Goal: Task Accomplishment & Management: Use online tool/utility

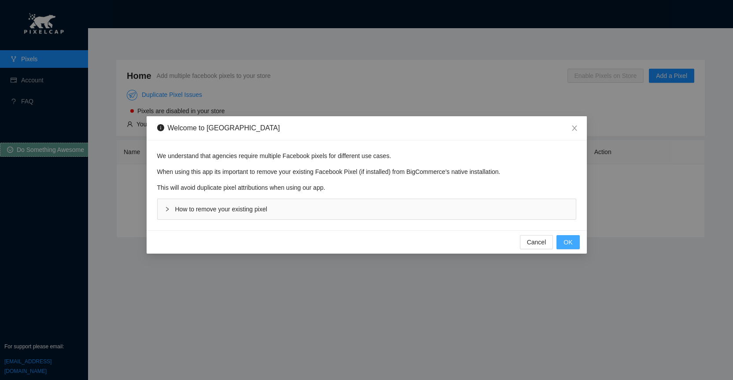
click at [567, 244] on span "OK" at bounding box center [568, 242] width 9 height 10
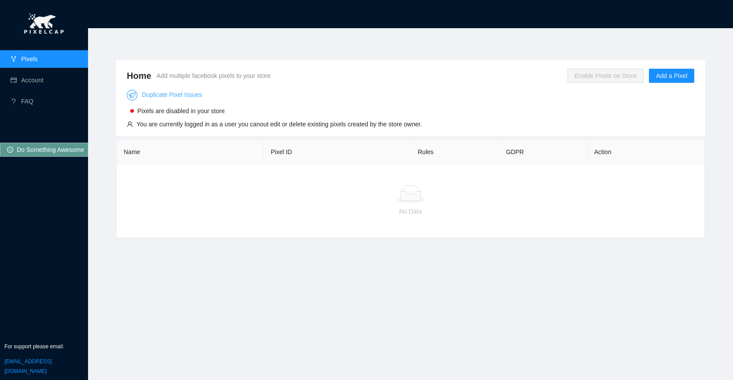
click at [174, 94] on link "Duplicate Pixel Issues" at bounding box center [164, 94] width 75 height 7
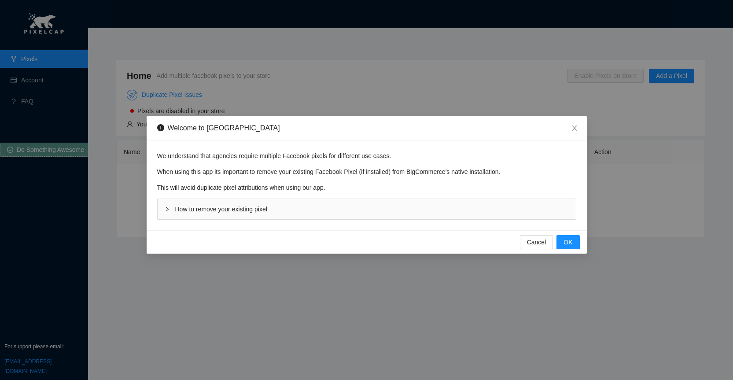
click at [250, 209] on span "How to remove your existing pixel" at bounding box center [221, 209] width 92 height 7
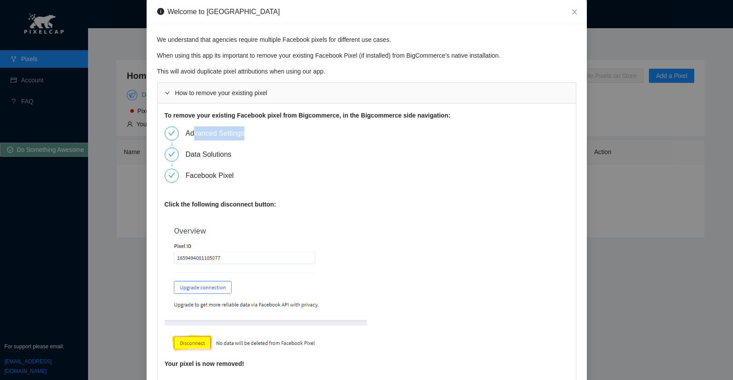
drag, startPoint x: 189, startPoint y: 133, endPoint x: 241, endPoint y: 132, distance: 51.5
click at [241, 132] on div "Advanced Settings" at bounding box center [219, 133] width 66 height 14
drag, startPoint x: 189, startPoint y: 156, endPoint x: 220, endPoint y: 155, distance: 30.9
click at [220, 155] on div "Data Solutions" at bounding box center [212, 155] width 53 height 14
drag, startPoint x: 215, startPoint y: 176, endPoint x: 225, endPoint y: 175, distance: 9.7
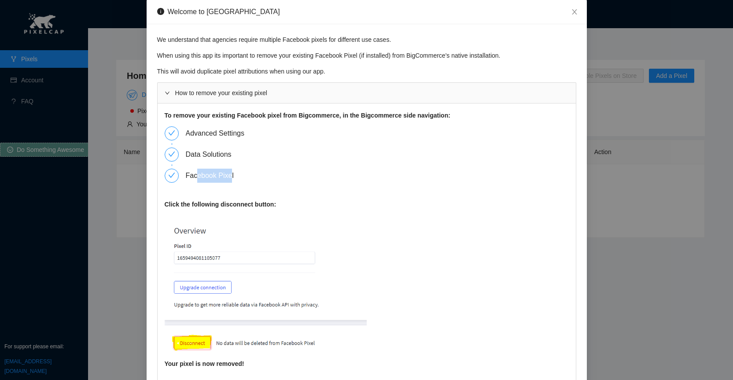
click at [225, 175] on div "Facebook Pixel" at bounding box center [213, 176] width 55 height 14
click at [572, 10] on icon "close" at bounding box center [574, 11] width 7 height 7
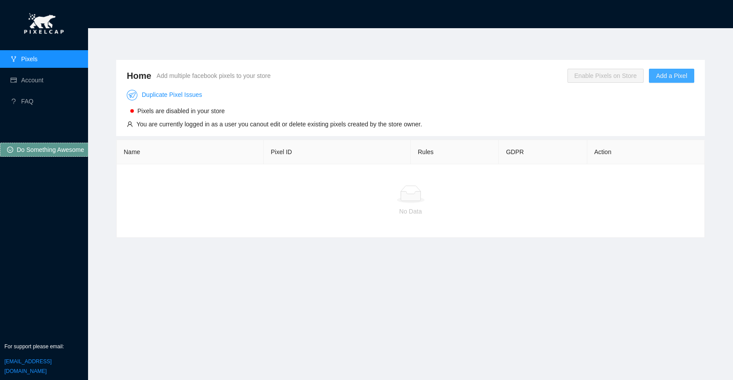
click at [665, 78] on span "Add a Pixel" at bounding box center [671, 76] width 31 height 10
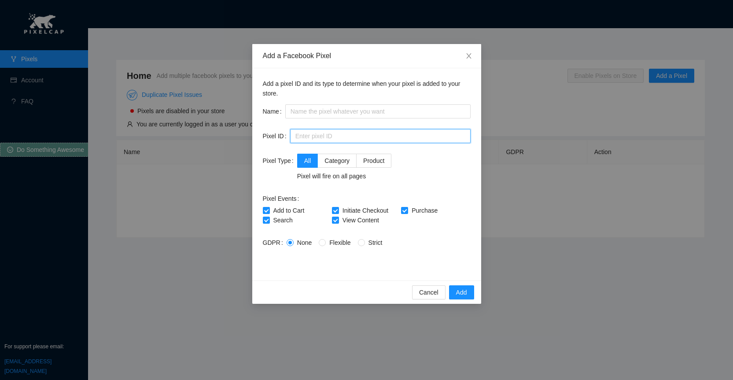
click at [336, 134] on input "text" at bounding box center [380, 136] width 181 height 14
click at [469, 57] on icon "close" at bounding box center [469, 55] width 7 height 7
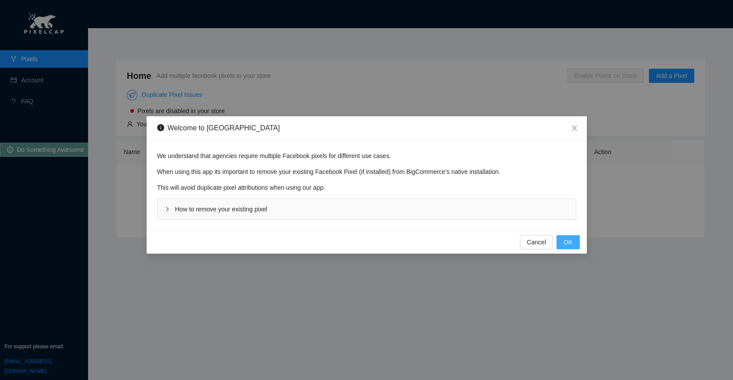
click at [563, 244] on button "OK" at bounding box center [568, 242] width 23 height 14
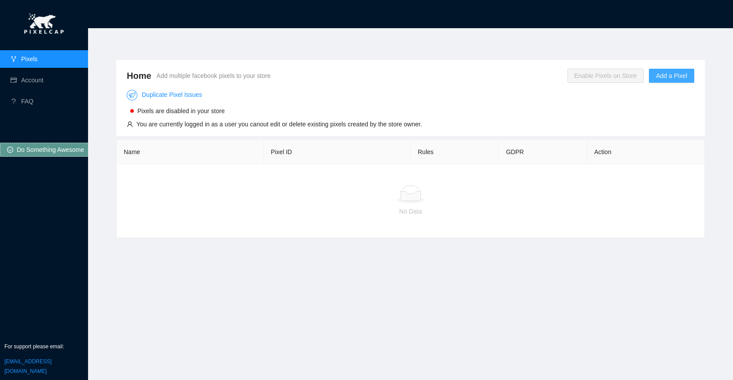
click at [667, 81] on button "Add a Pixel" at bounding box center [671, 76] width 45 height 14
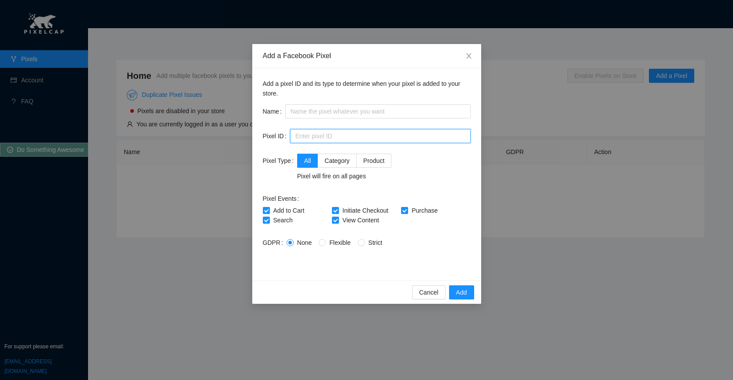
click at [323, 139] on input "text" at bounding box center [380, 136] width 181 height 14
paste input "757771570379869"
type input "757771570379869"
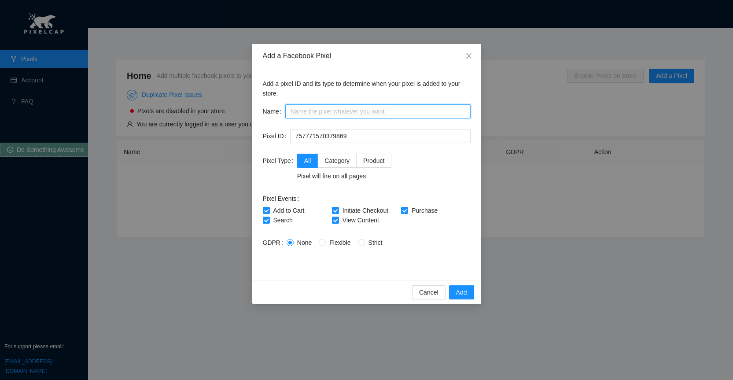
click at [327, 112] on input "text" at bounding box center [377, 111] width 185 height 14
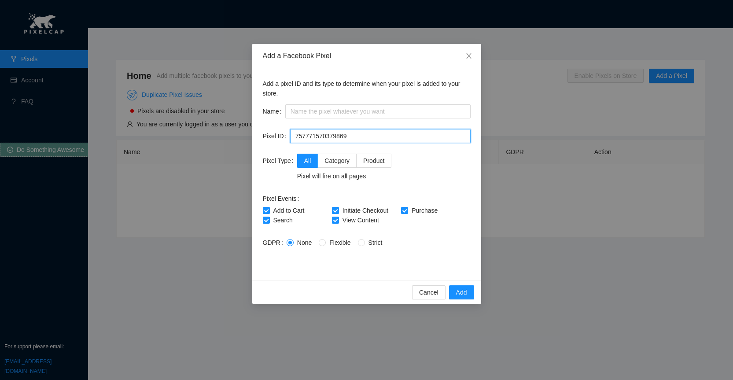
click at [355, 130] on input "757771570379869" at bounding box center [380, 136] width 181 height 14
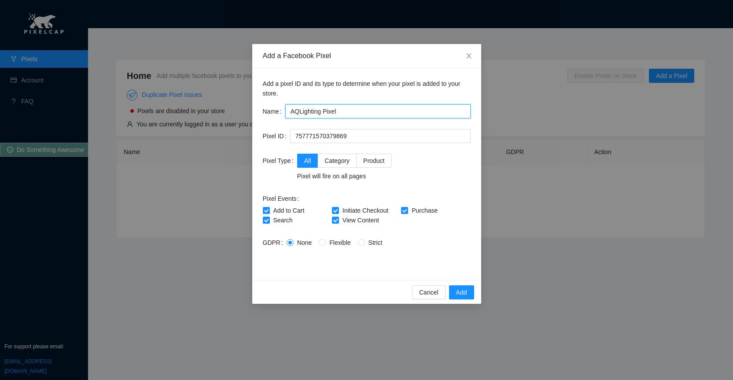
click at [344, 113] on input "AQLighting Pixel" at bounding box center [377, 111] width 185 height 14
type input "AQLighting Pixel"
click at [336, 164] on span "Category" at bounding box center [337, 160] width 25 height 7
click at [324, 163] on input "Category" at bounding box center [321, 160] width 6 height 6
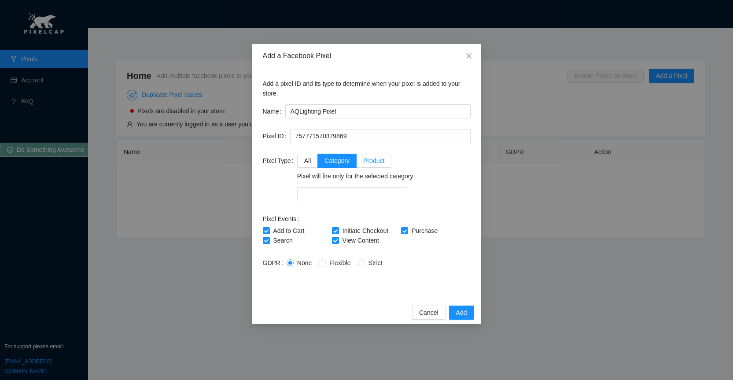
click at [363, 163] on span "Product" at bounding box center [373, 160] width 21 height 7
click at [363, 163] on input "Product" at bounding box center [360, 160] width 6 height 6
click at [308, 163] on span "All" at bounding box center [307, 160] width 7 height 7
click at [304, 163] on input "All" at bounding box center [301, 160] width 6 height 6
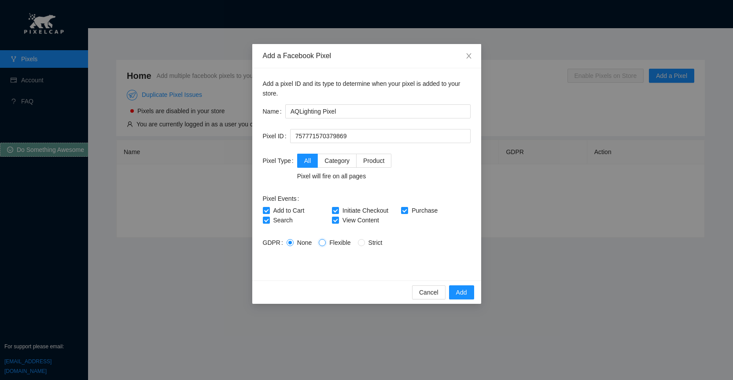
click at [319, 244] on input "Flexible" at bounding box center [322, 242] width 6 height 6
radio input "true"
radio input "false"
click at [365, 243] on span "Strict" at bounding box center [375, 242] width 21 height 7
click at [363, 243] on input "Strict" at bounding box center [361, 242] width 6 height 6
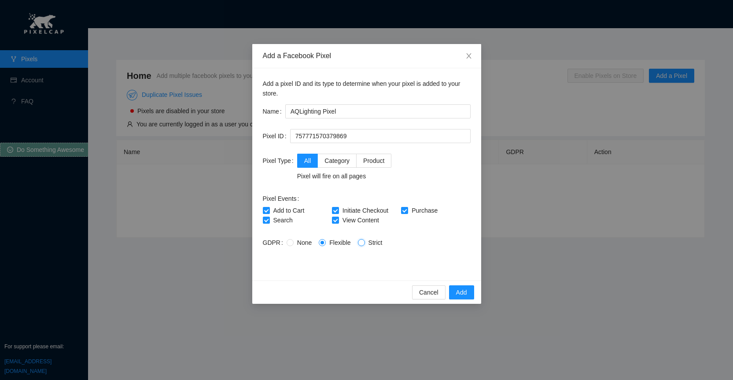
radio input "true"
radio input "false"
click at [288, 244] on input "None" at bounding box center [290, 242] width 6 height 6
radio input "true"
radio input "false"
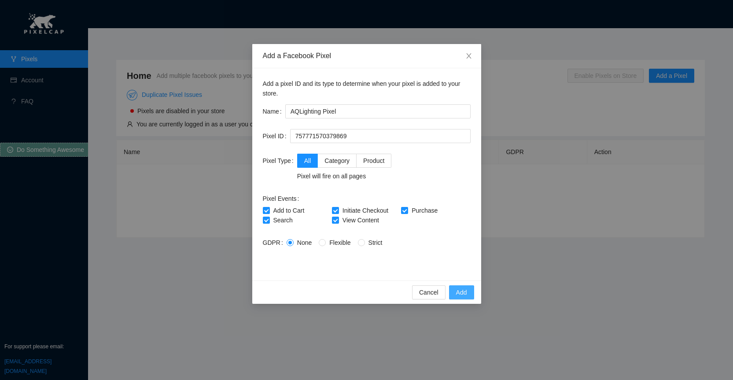
click at [459, 289] on span "Add" at bounding box center [461, 293] width 11 height 10
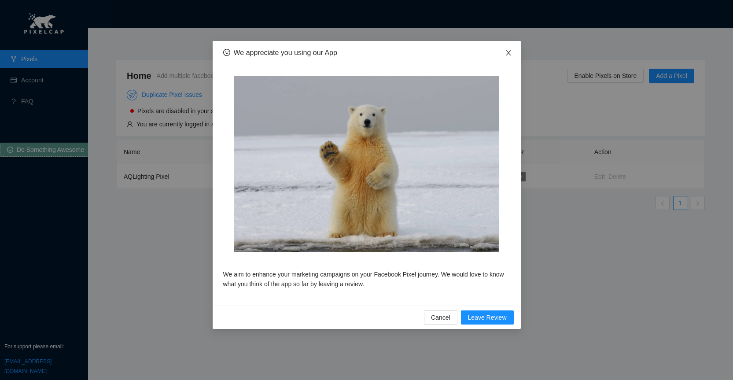
click at [509, 54] on icon "close" at bounding box center [508, 52] width 7 height 7
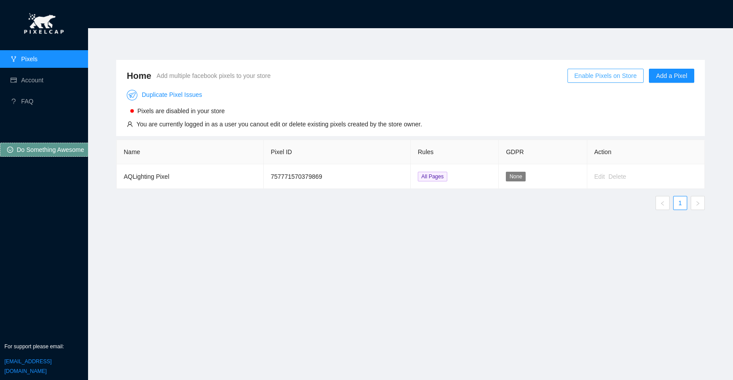
click at [600, 78] on span "Enable Pixels on Store" at bounding box center [606, 76] width 63 height 10
click at [625, 50] on span "OK" at bounding box center [625, 50] width 9 height 10
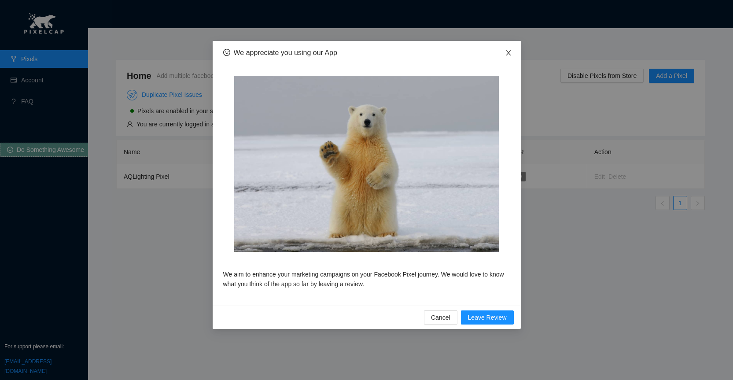
click at [507, 55] on icon "close" at bounding box center [508, 52] width 5 height 5
click at [440, 319] on span "Cancel" at bounding box center [440, 318] width 19 height 10
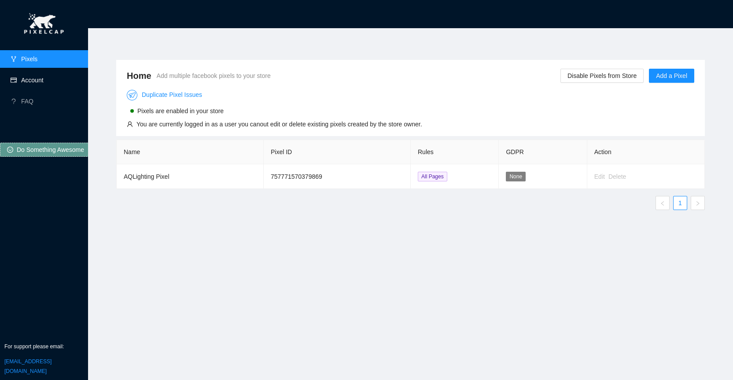
click at [36, 81] on link "Account" at bounding box center [32, 80] width 22 height 7
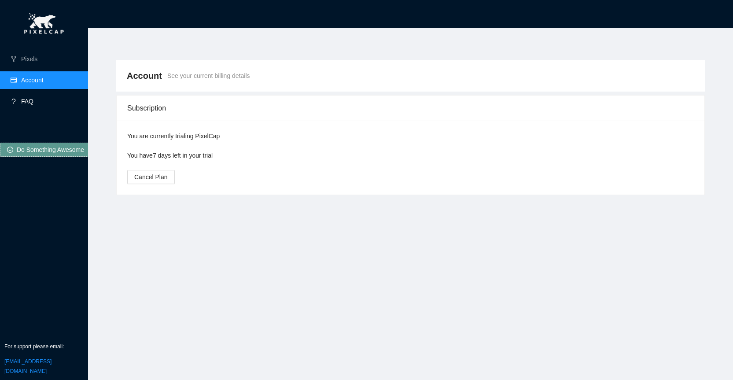
click at [31, 101] on link "FAQ" at bounding box center [27, 101] width 12 height 7
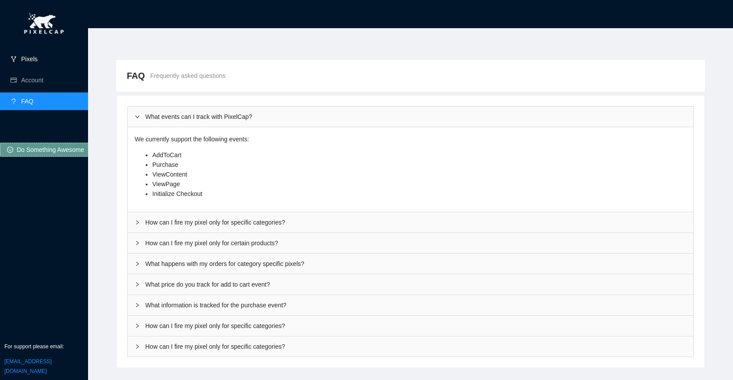
click at [37, 59] on link "Pixels" at bounding box center [29, 58] width 16 height 7
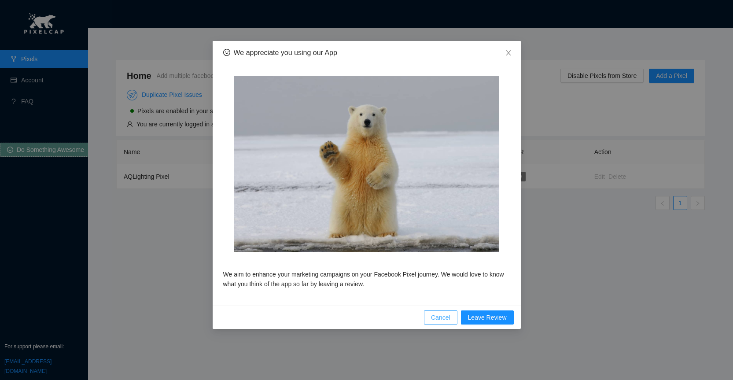
click at [445, 318] on span "Cancel" at bounding box center [440, 318] width 19 height 10
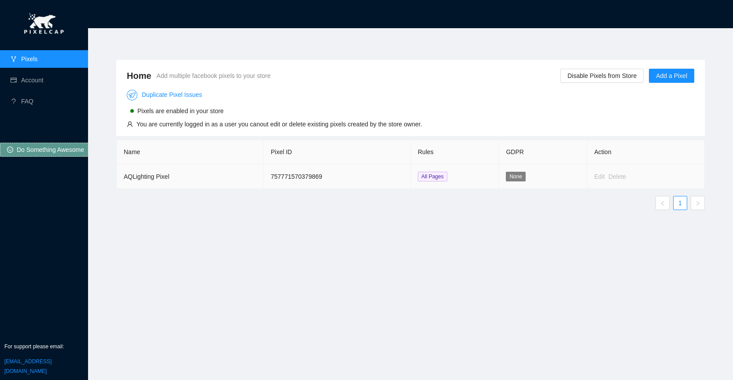
click at [295, 178] on td "757771570379869" at bounding box center [337, 176] width 147 height 25
copy td "757771570379869"
click at [33, 105] on link "FAQ" at bounding box center [27, 101] width 12 height 7
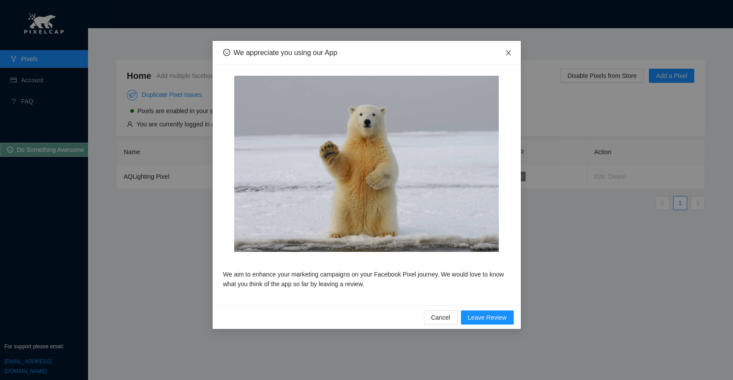
click at [508, 55] on icon "close" at bounding box center [508, 52] width 7 height 7
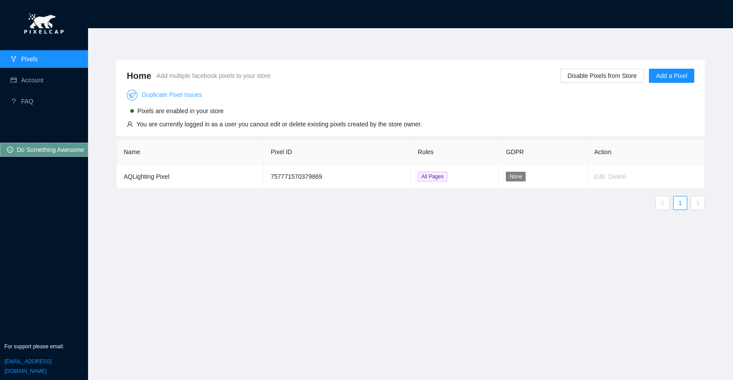
click at [172, 96] on link "Duplicate Pixel Issues" at bounding box center [164, 94] width 75 height 7
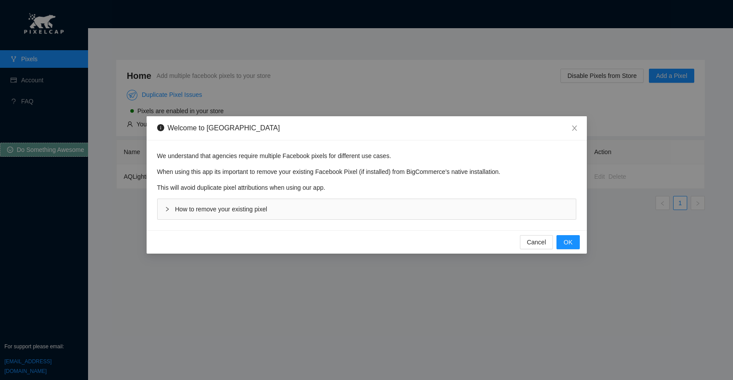
click at [223, 211] on span "How to remove your existing pixel" at bounding box center [221, 209] width 92 height 7
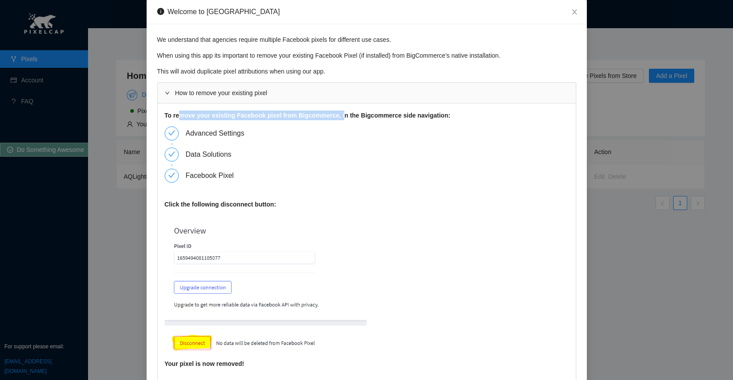
drag, startPoint x: 175, startPoint y: 115, endPoint x: 339, endPoint y: 118, distance: 164.3
click at [339, 118] on b "To remove your existing Facebook pixel from Bigcommerce, in the Bigcommerce sid…" at bounding box center [308, 115] width 286 height 7
drag, startPoint x: 192, startPoint y: 133, endPoint x: 238, endPoint y: 129, distance: 46.5
click at [238, 129] on div "Advanced Settings" at bounding box center [219, 133] width 66 height 14
drag, startPoint x: 213, startPoint y: 150, endPoint x: 215, endPoint y: 162, distance: 12.1
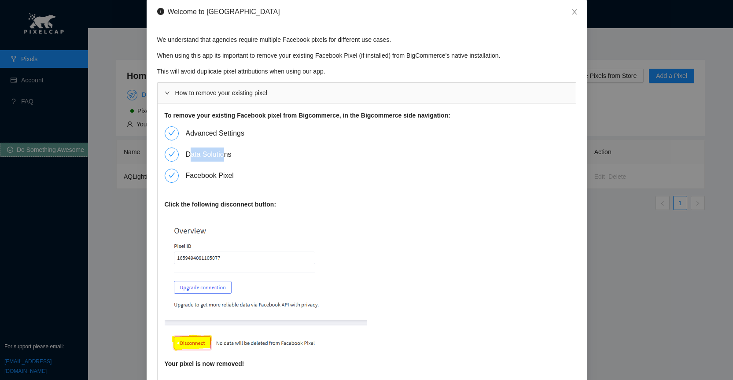
click at [222, 149] on div "Data Solutions" at bounding box center [212, 155] width 53 height 14
drag, startPoint x: 193, startPoint y: 176, endPoint x: 226, endPoint y: 178, distance: 32.2
click at [226, 178] on div "Facebook Pixel" at bounding box center [213, 176] width 55 height 14
click at [571, 15] on icon "close" at bounding box center [574, 11] width 7 height 7
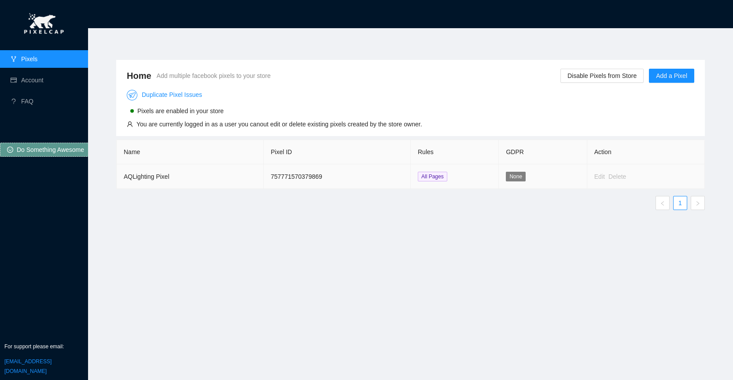
click at [597, 178] on div "Edit" at bounding box center [600, 177] width 11 height 10
drag, startPoint x: 166, startPoint y: 127, endPoint x: 272, endPoint y: 126, distance: 106.2
click at [272, 126] on div "You are currently logged in as a user you canout edit or delete existing pixels…" at bounding box center [280, 124] width 286 height 10
click at [21, 78] on link "Account" at bounding box center [32, 80] width 22 height 7
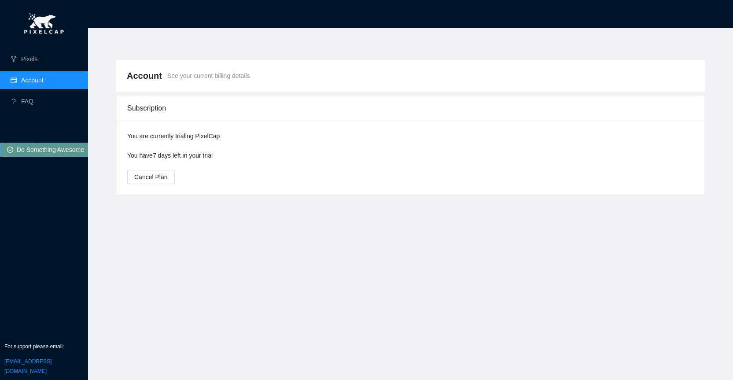
click at [50, 152] on span "Do Something Awesome" at bounding box center [50, 150] width 67 height 10
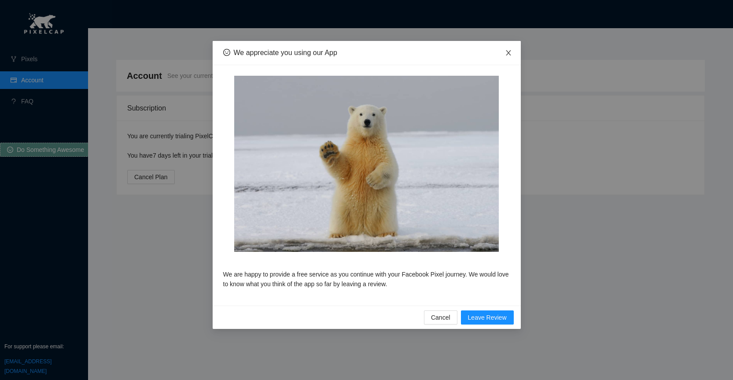
click at [510, 54] on icon "close" at bounding box center [508, 52] width 7 height 7
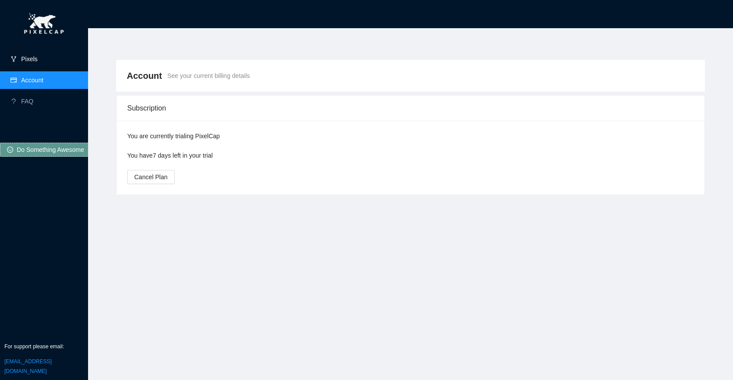
click at [37, 60] on link "Pixels" at bounding box center [29, 58] width 16 height 7
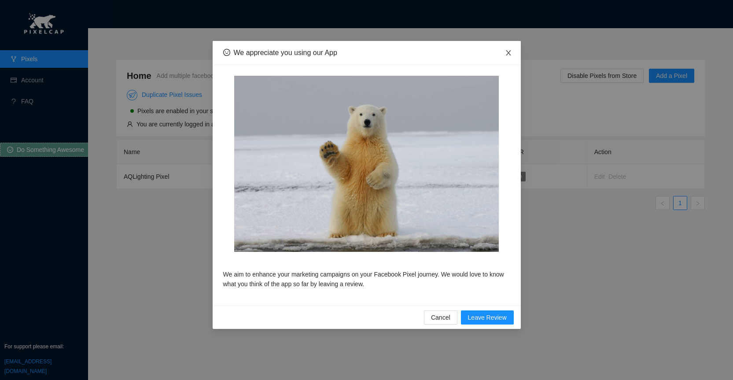
click at [507, 50] on icon "close" at bounding box center [508, 52] width 7 height 7
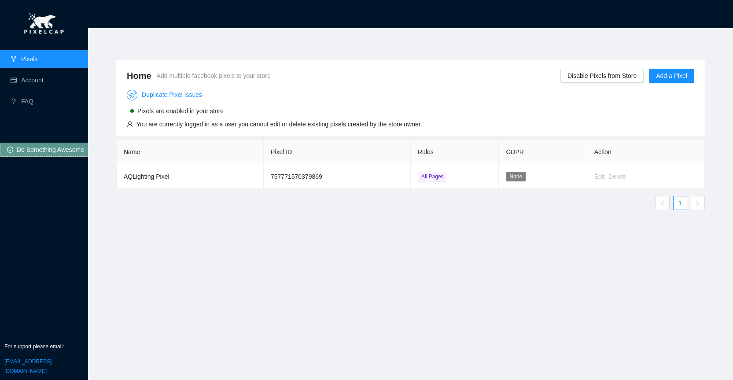
click at [516, 154] on th "GDPR" at bounding box center [543, 152] width 88 height 24
copy th "GDPR"
click at [671, 77] on span "Add a Pixel" at bounding box center [671, 76] width 31 height 10
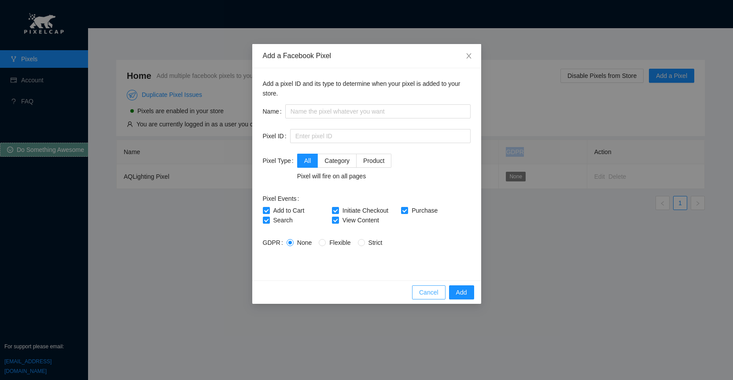
click at [426, 295] on span "Cancel" at bounding box center [428, 293] width 19 height 10
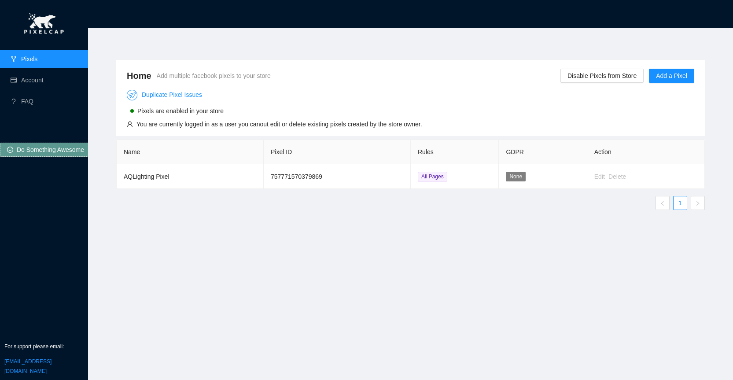
click at [409, 95] on div "Duplicate Pixel Issues" at bounding box center [275, 95] width 296 height 11
click at [397, 17] on header at bounding box center [410, 14] width 645 height 28
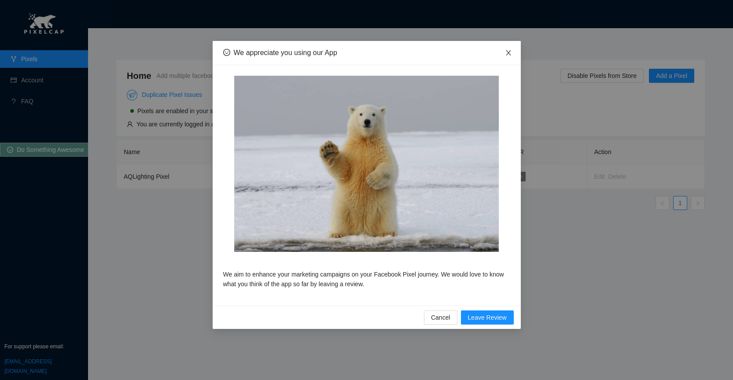
click at [508, 53] on icon "close" at bounding box center [508, 52] width 7 height 7
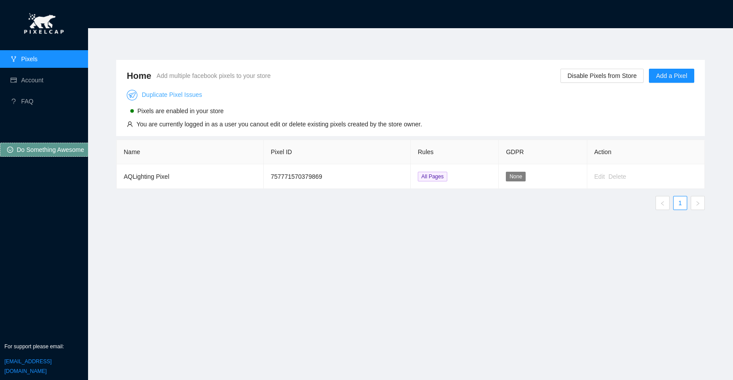
click at [148, 97] on link "Duplicate Pixel Issues" at bounding box center [164, 94] width 75 height 7
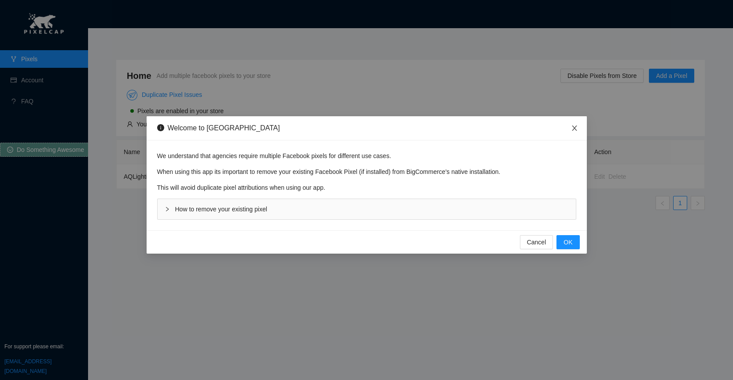
click at [576, 129] on icon "close" at bounding box center [574, 128] width 7 height 7
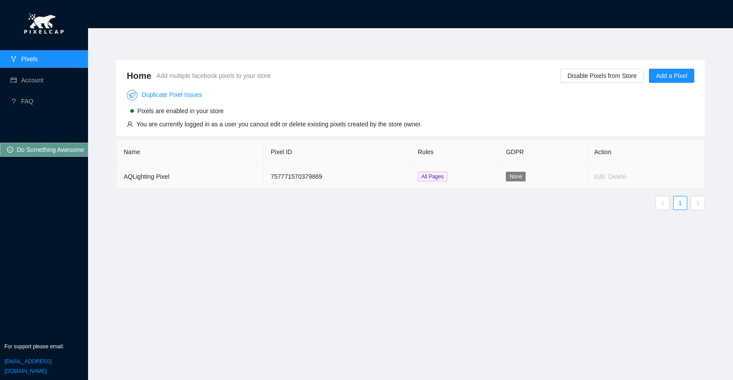
click at [293, 178] on td "757771570379869" at bounding box center [337, 176] width 147 height 25
copy td "757771570379869"
